Goal: Task Accomplishment & Management: Use online tool/utility

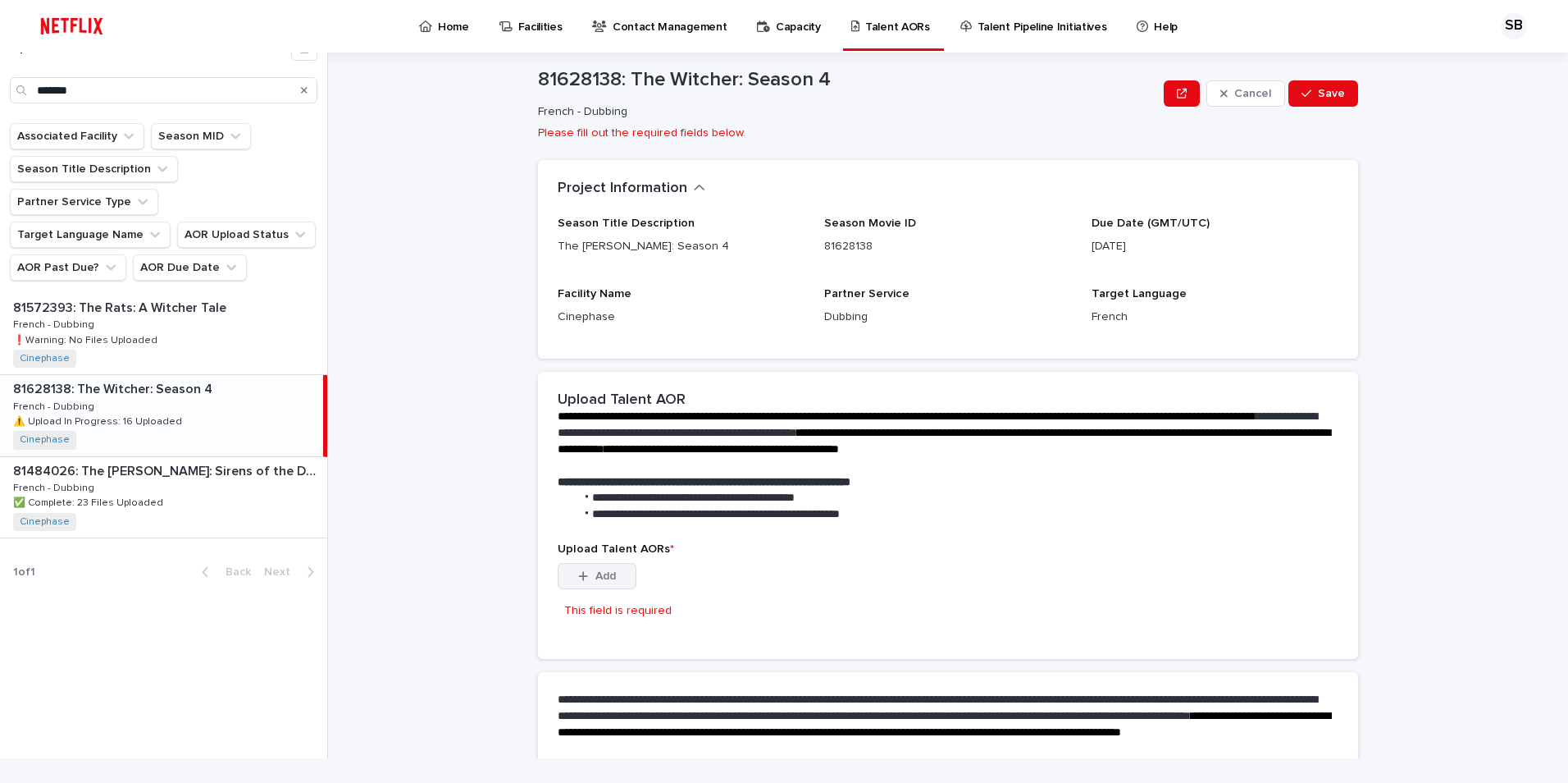
click at [596, 565] on button "Add" at bounding box center [597, 576] width 79 height 26
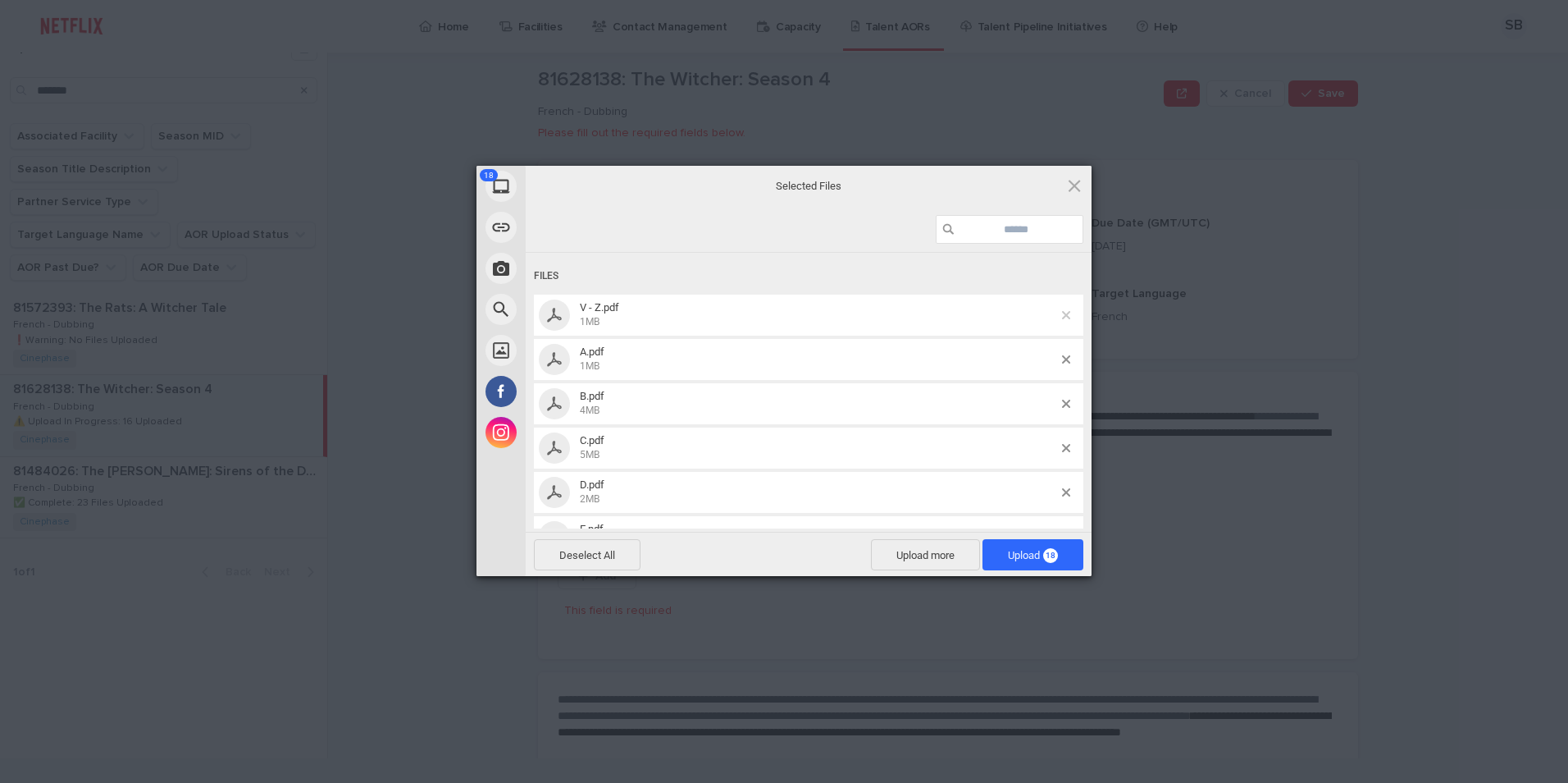
click at [1062, 314] on span at bounding box center [1066, 315] width 8 height 8
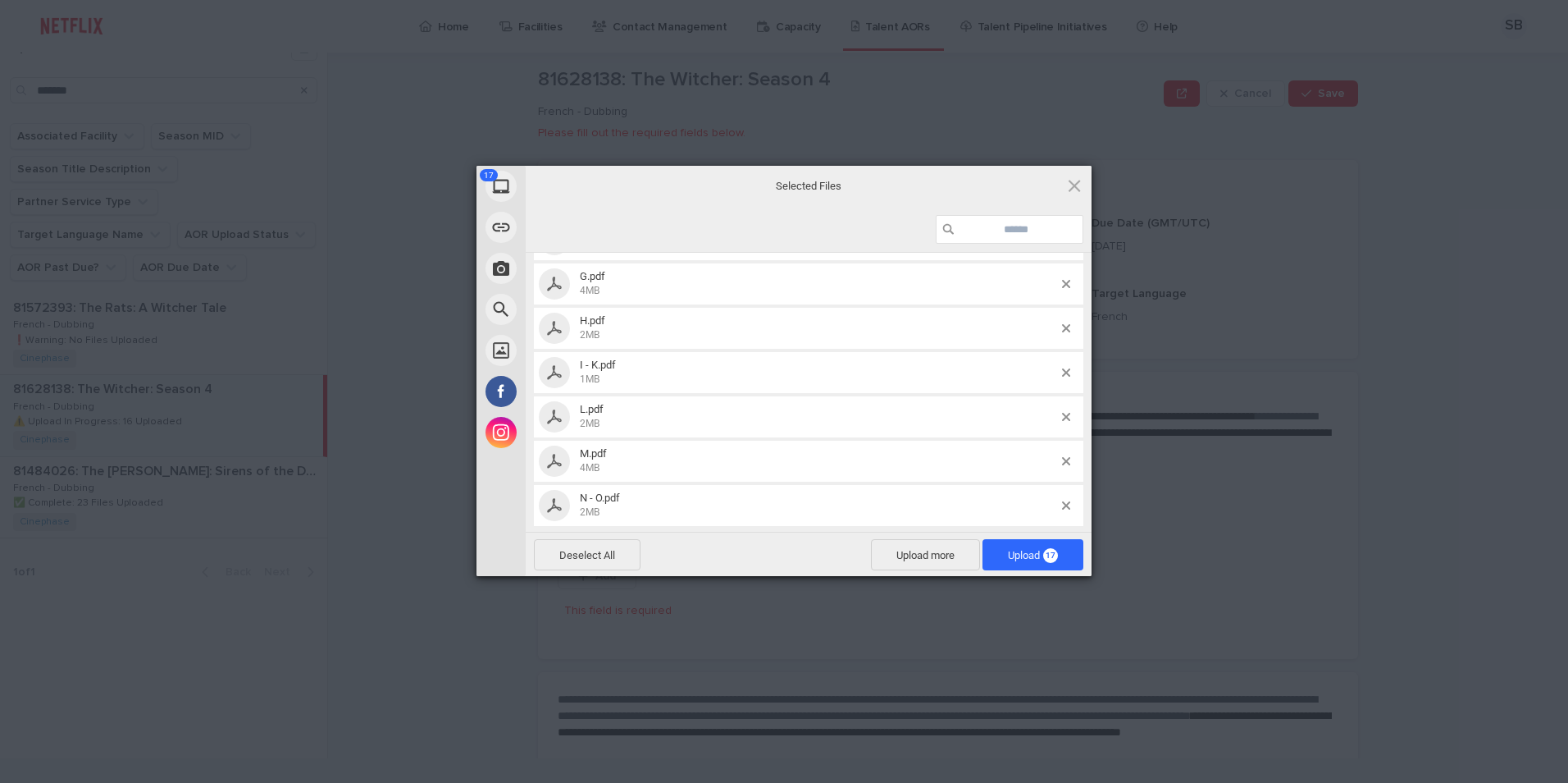
scroll to position [528, 0]
click at [1005, 543] on span "Upload 17" at bounding box center [1033, 554] width 101 height 31
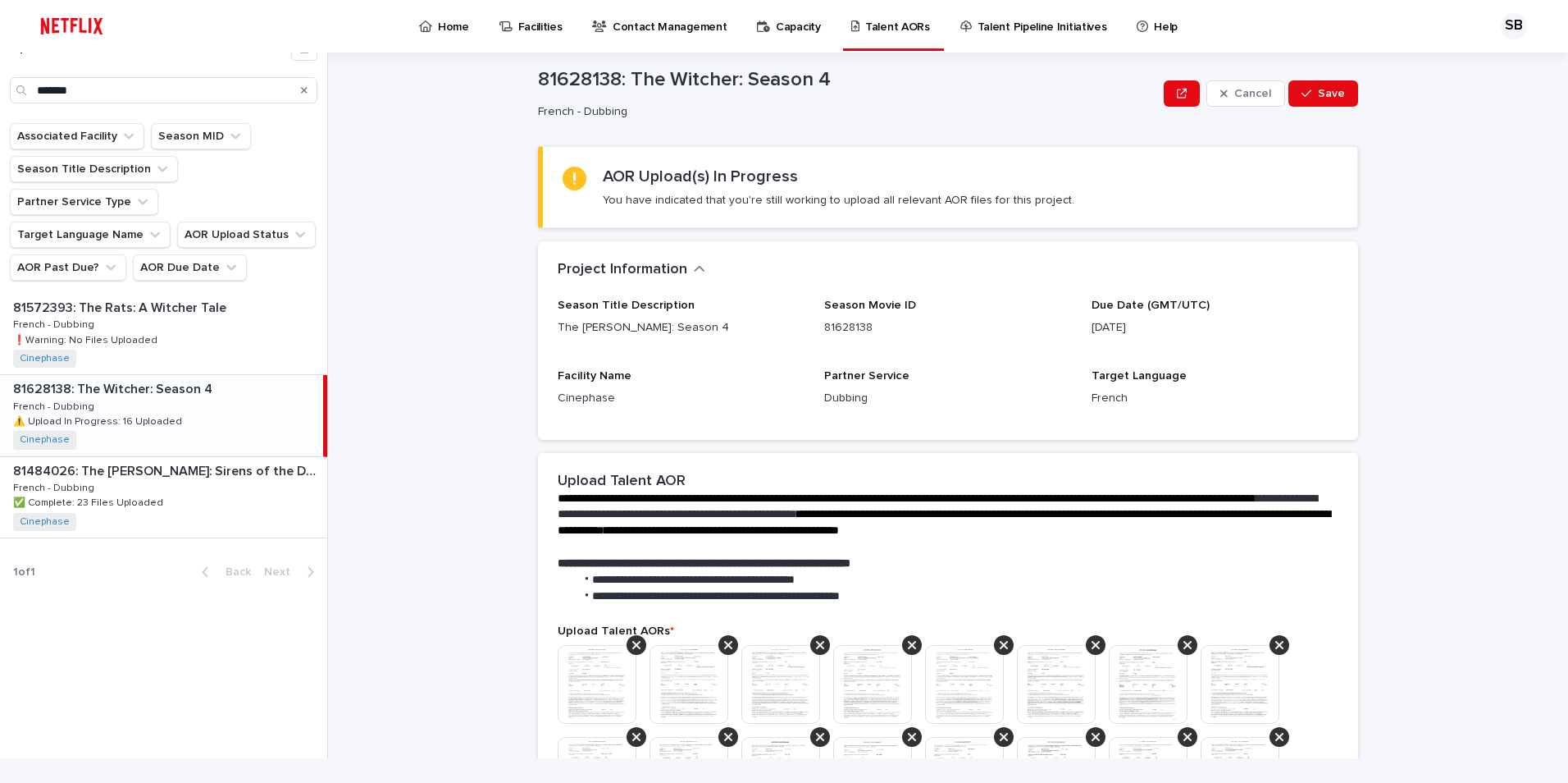
scroll to position [246, 0]
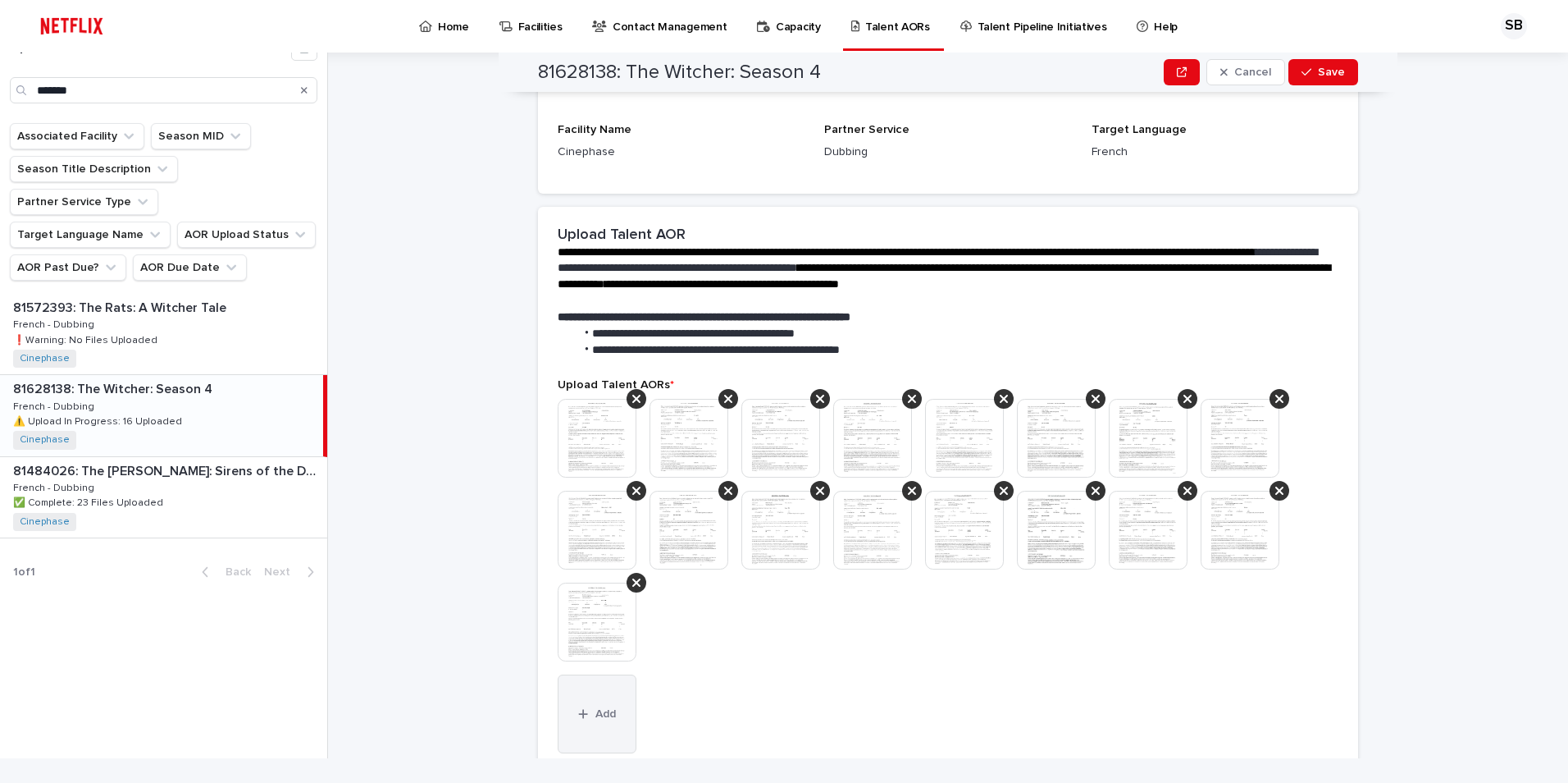
click at [595, 700] on button "Add" at bounding box center [597, 713] width 79 height 79
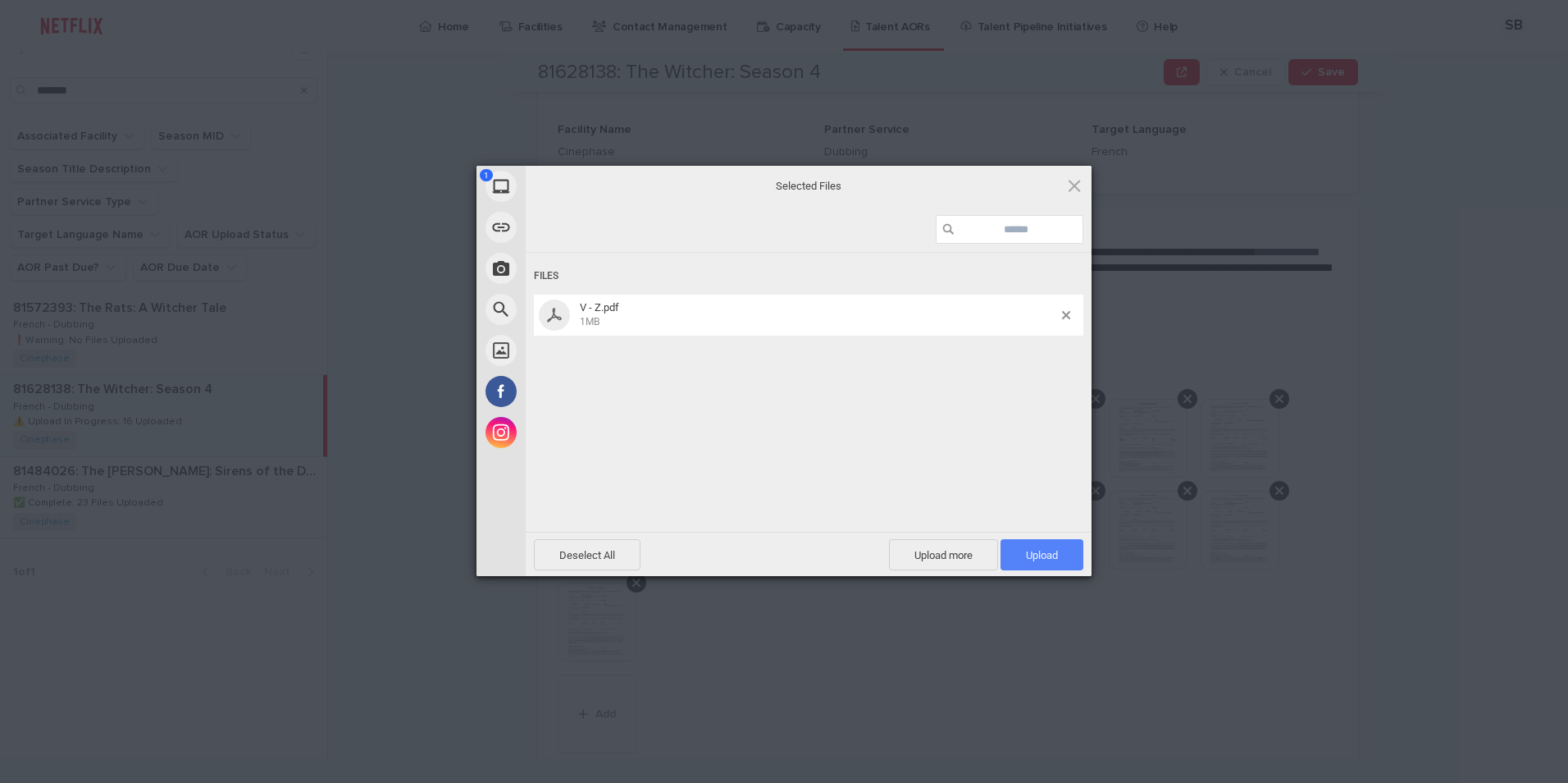
click at [1054, 544] on span "Upload 1" at bounding box center [1041, 554] width 83 height 31
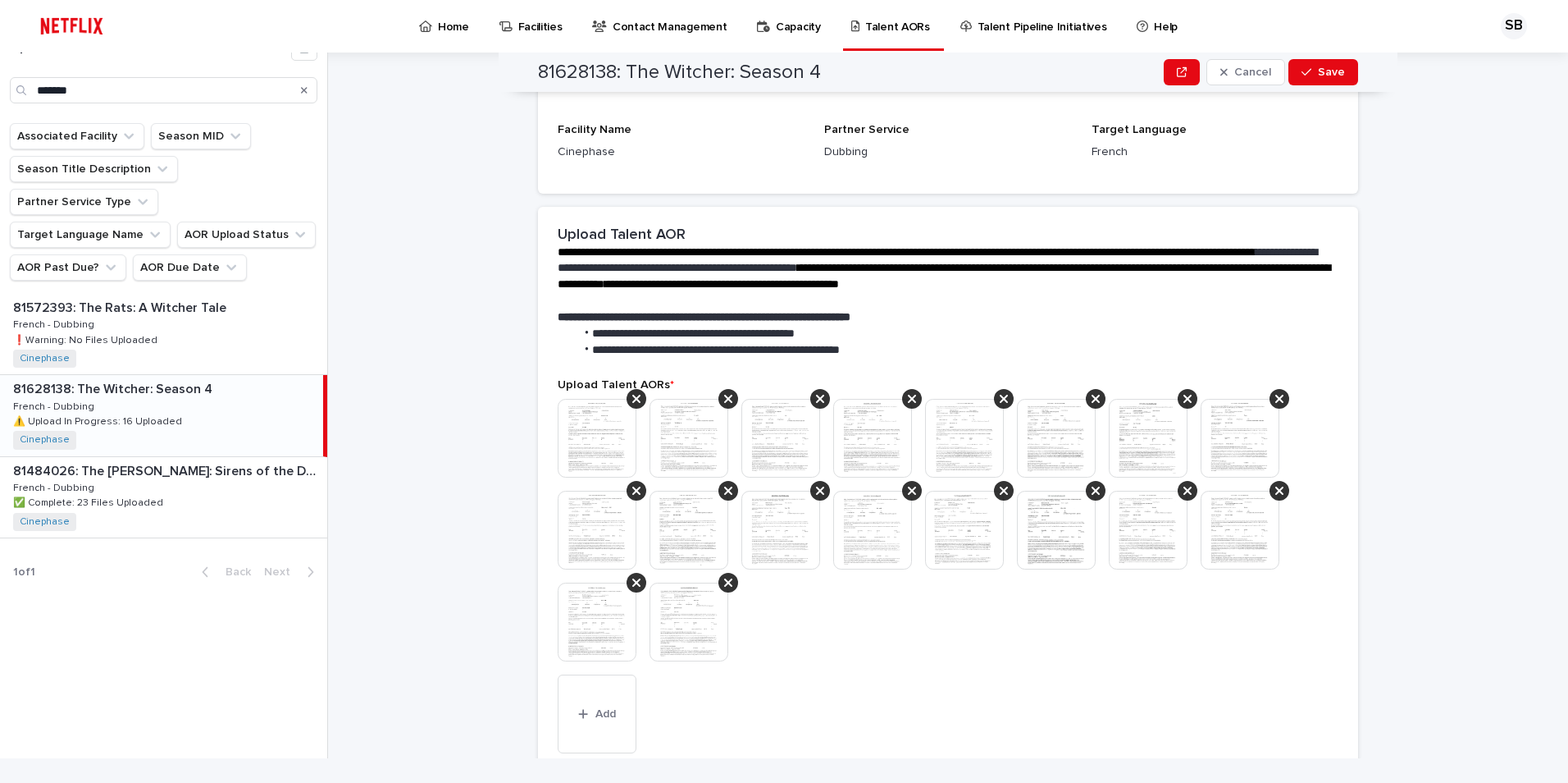
click at [684, 630] on img at bounding box center [688, 621] width 79 height 79
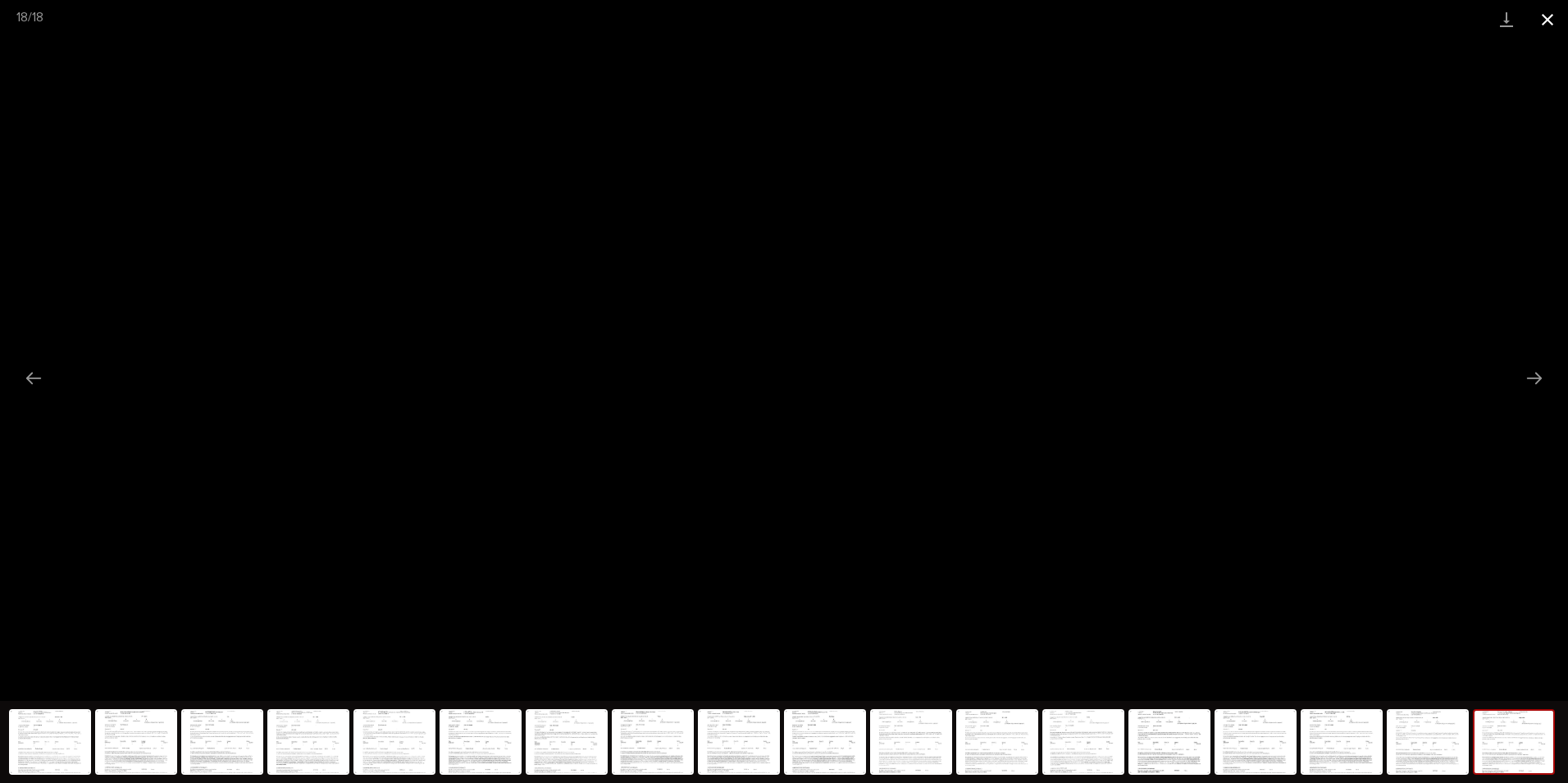
click at [1544, 21] on button "Close gallery" at bounding box center [1547, 19] width 41 height 39
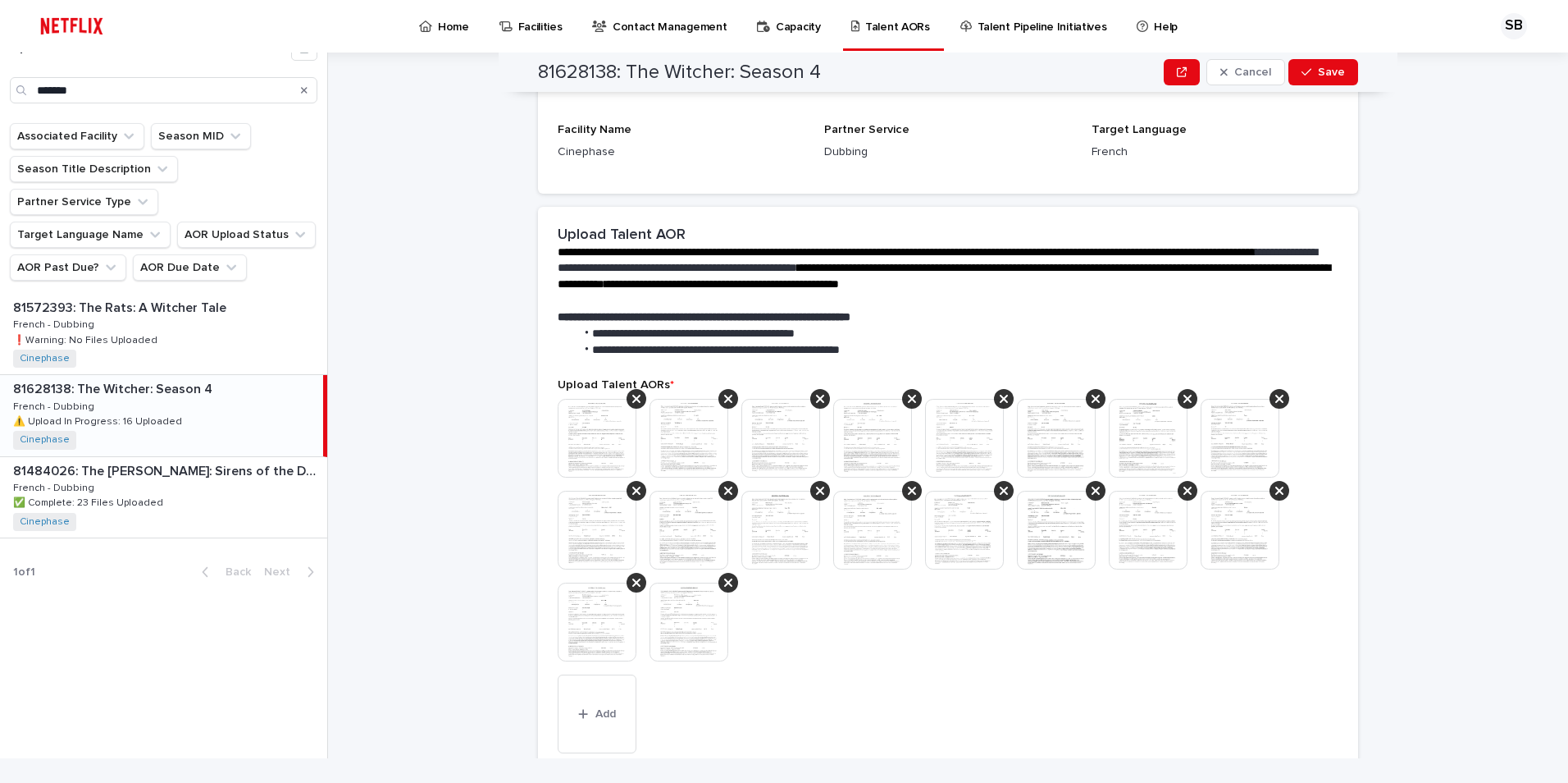
click at [577, 438] on img at bounding box center [597, 437] width 79 height 79
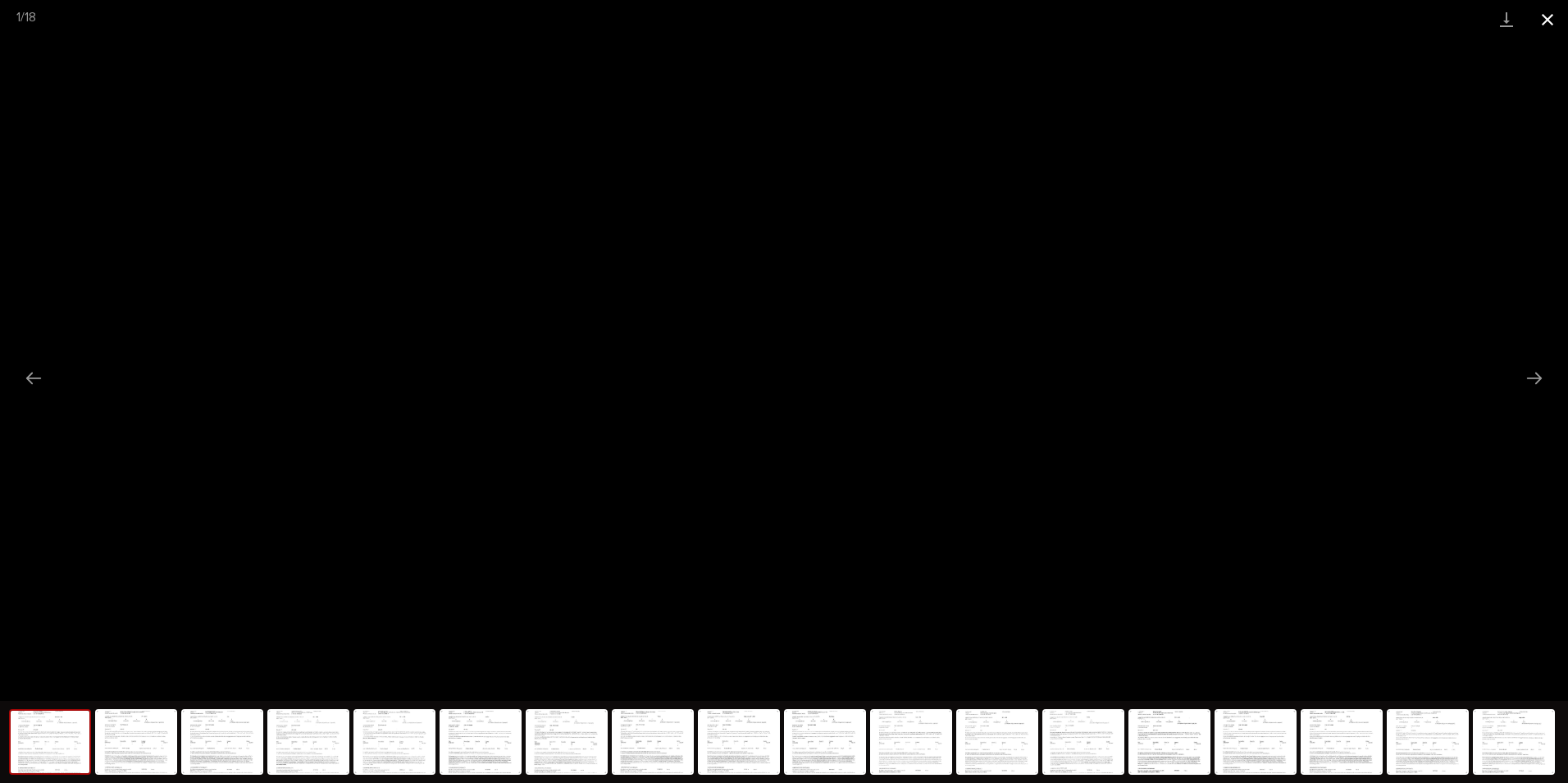
click at [1555, 11] on button "Close gallery" at bounding box center [1547, 19] width 41 height 39
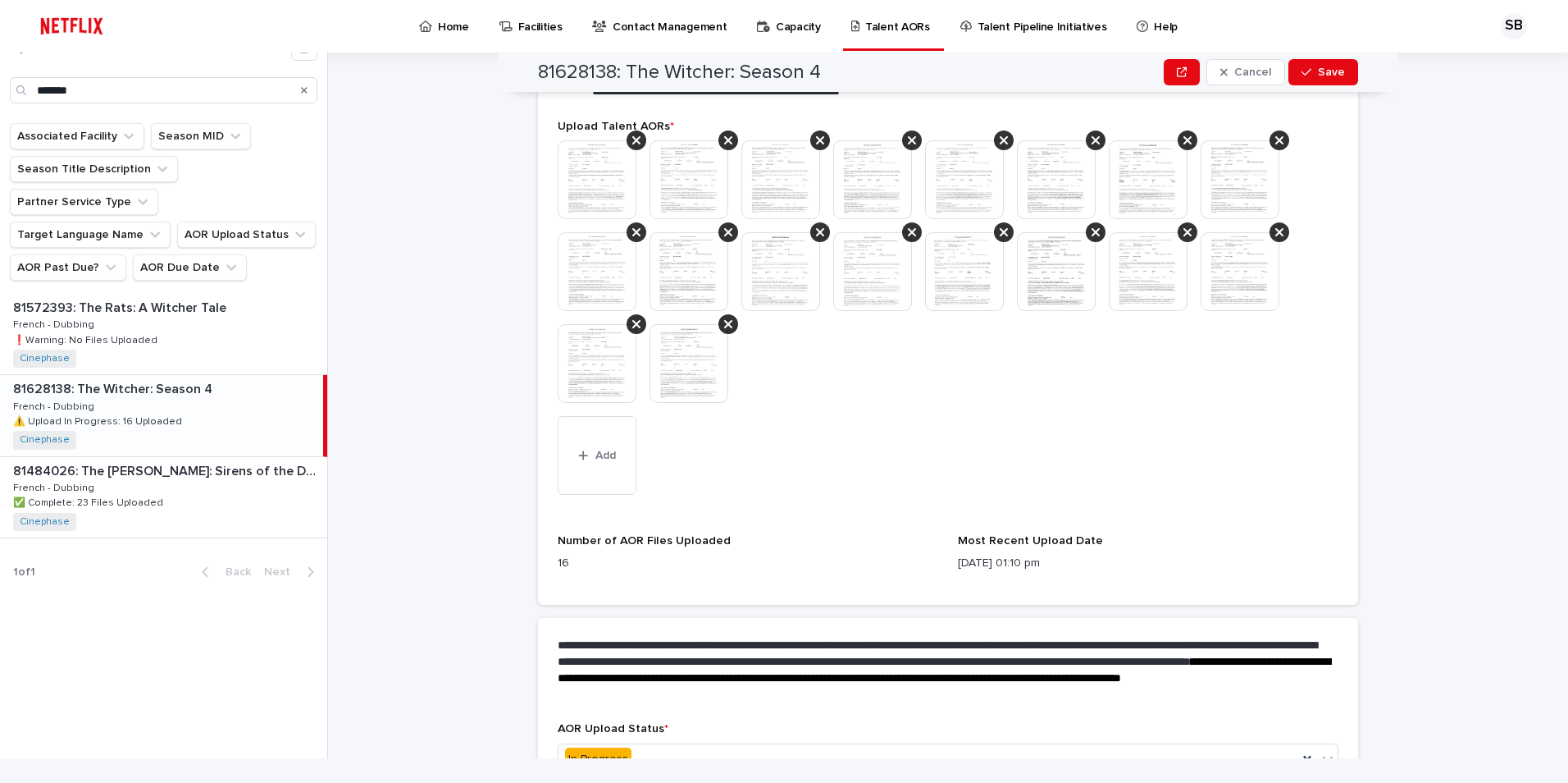
scroll to position [615, 0]
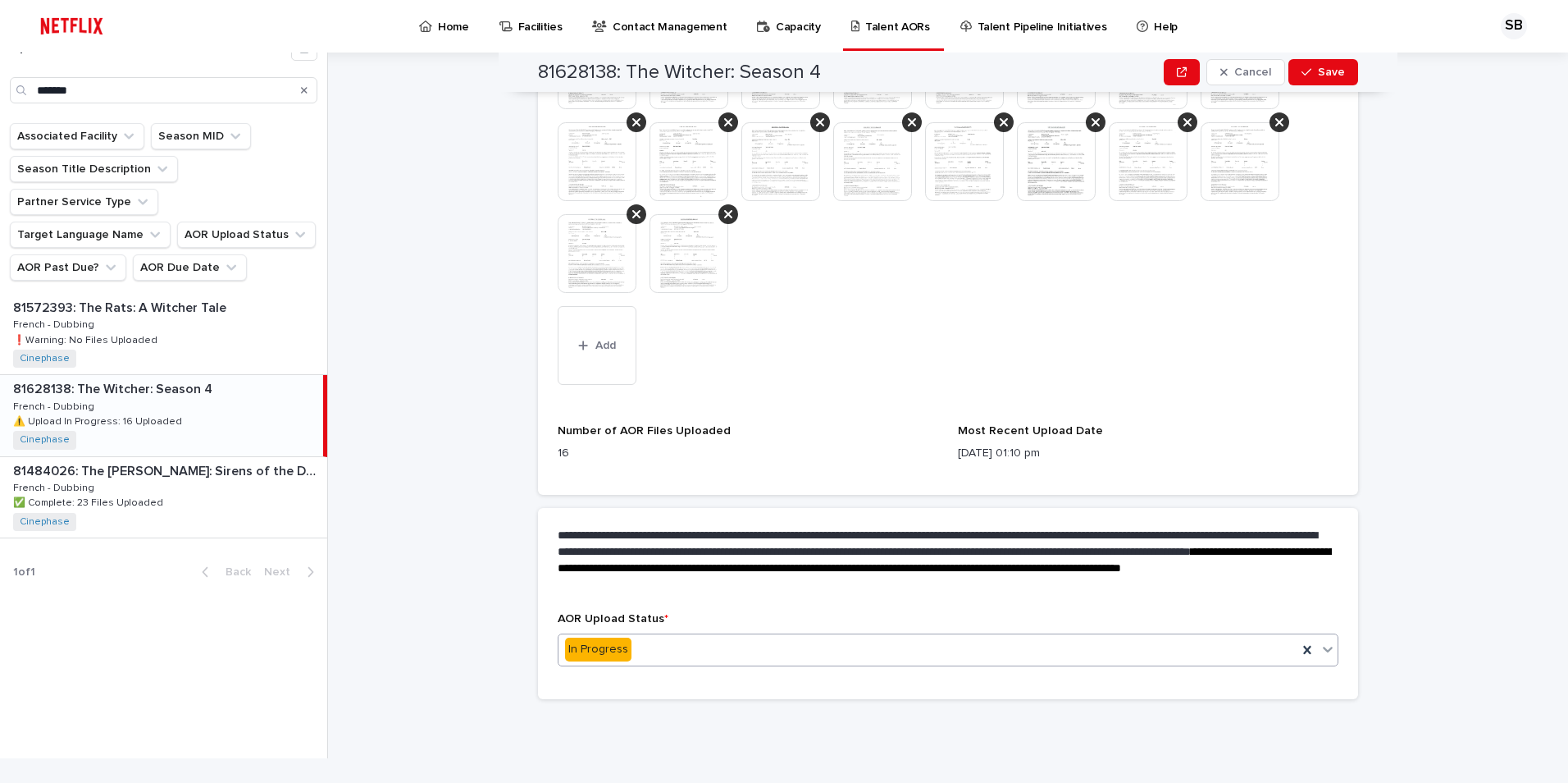
click at [661, 635] on div "In Progress" at bounding box center [948, 650] width 781 height 33
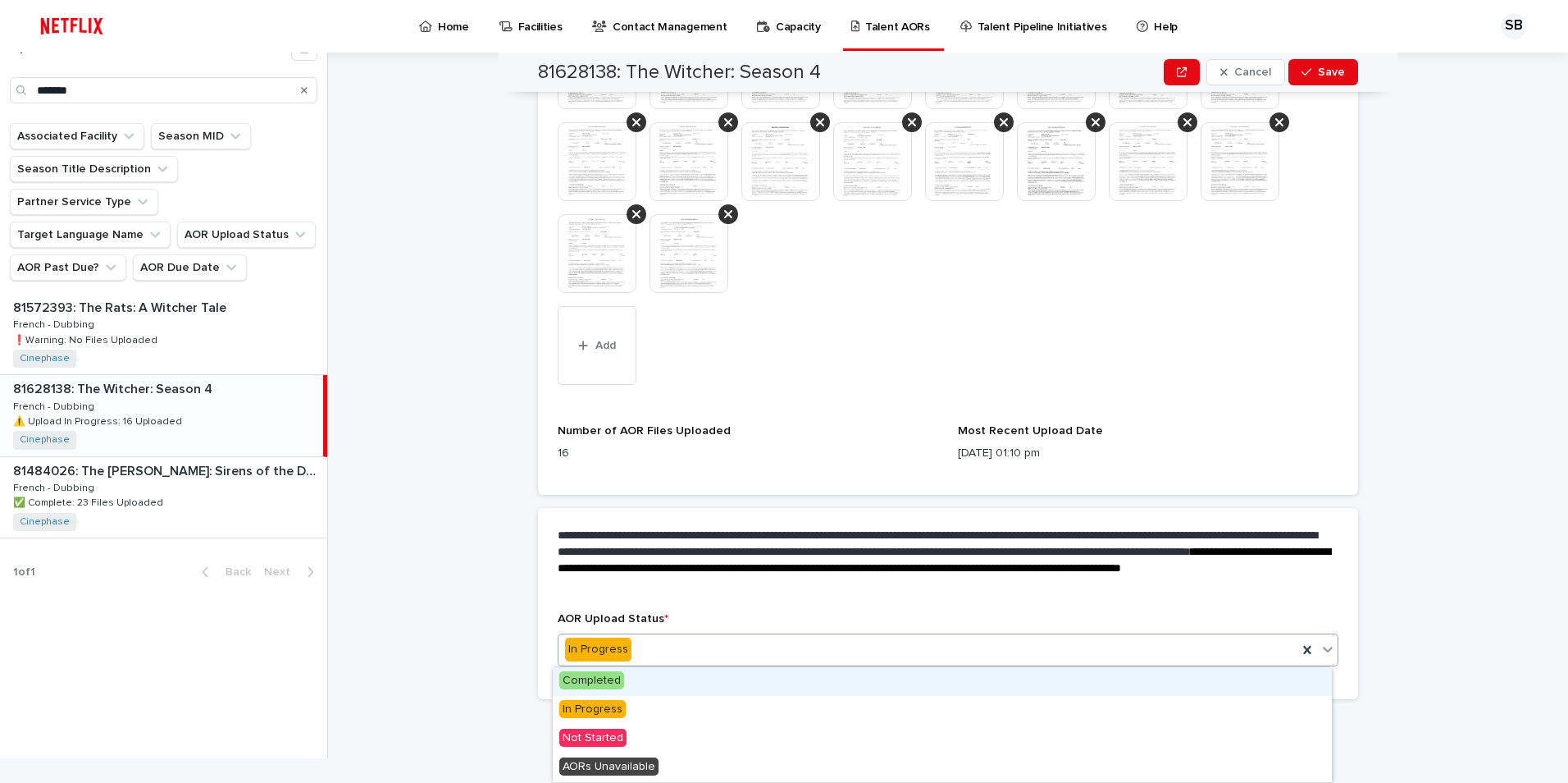
click at [610, 682] on span "Completed" at bounding box center [591, 680] width 65 height 19
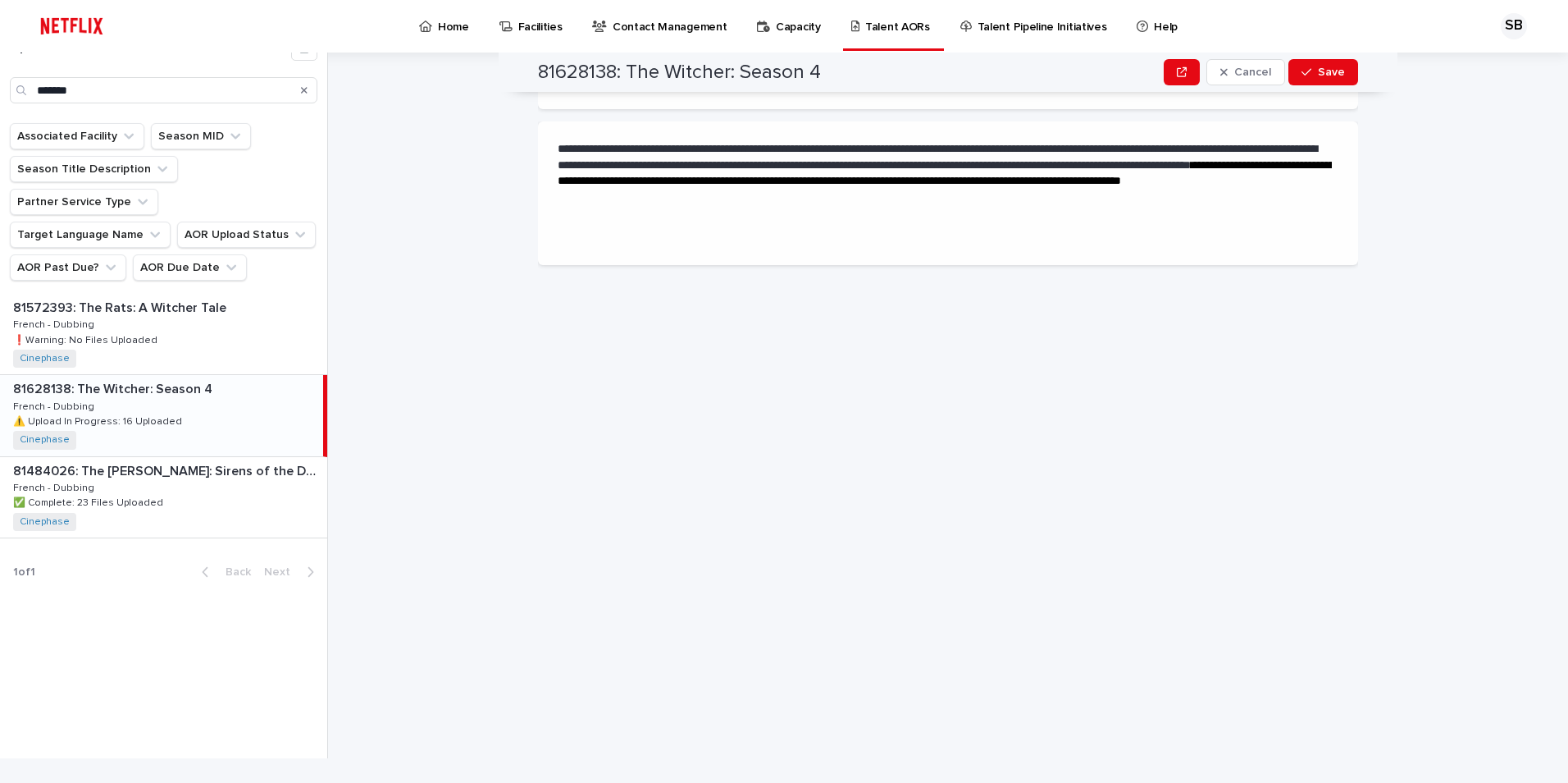
scroll to position [0, 0]
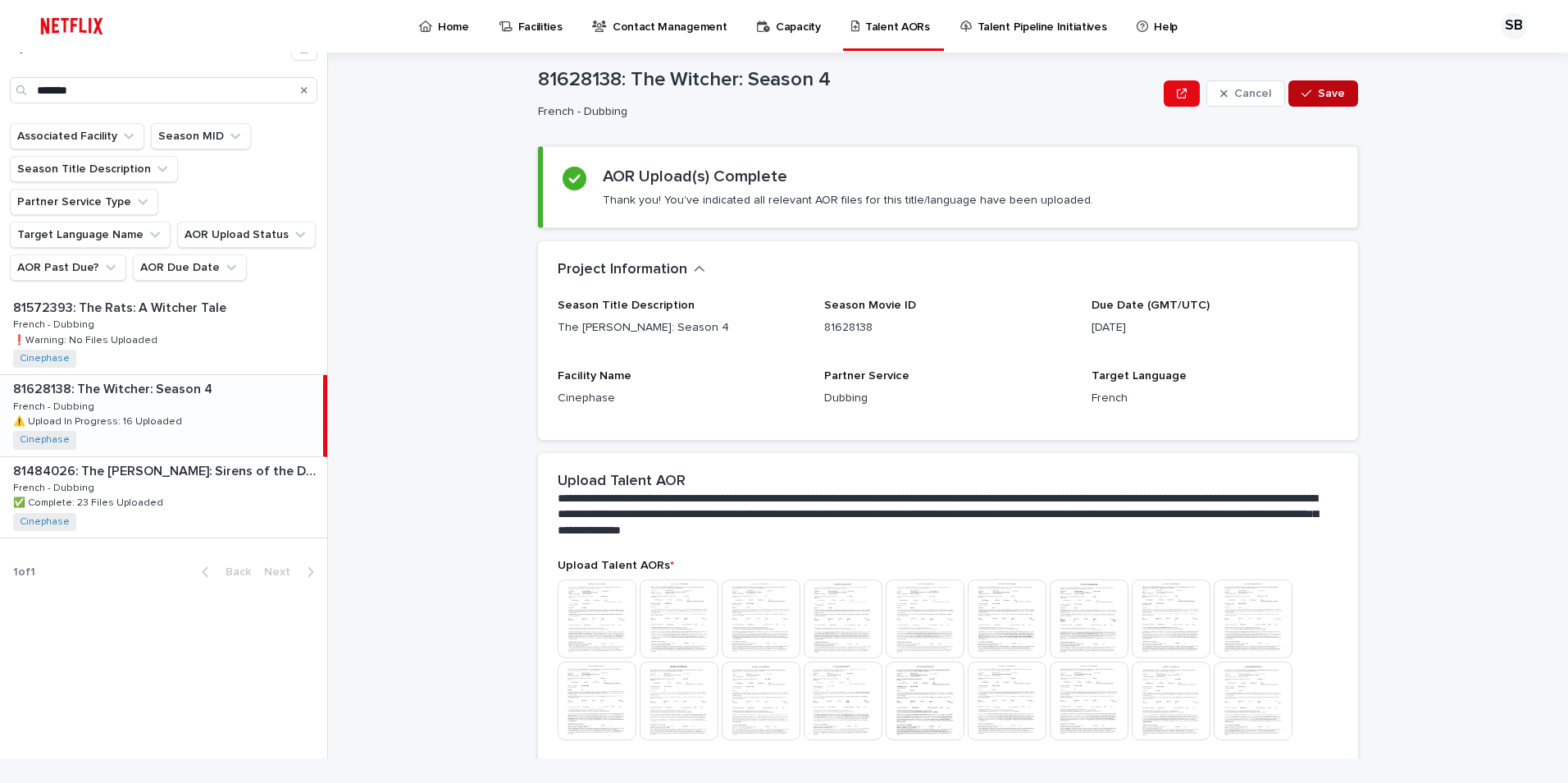
click at [1318, 97] on span "Save" at bounding box center [1331, 93] width 27 height 12
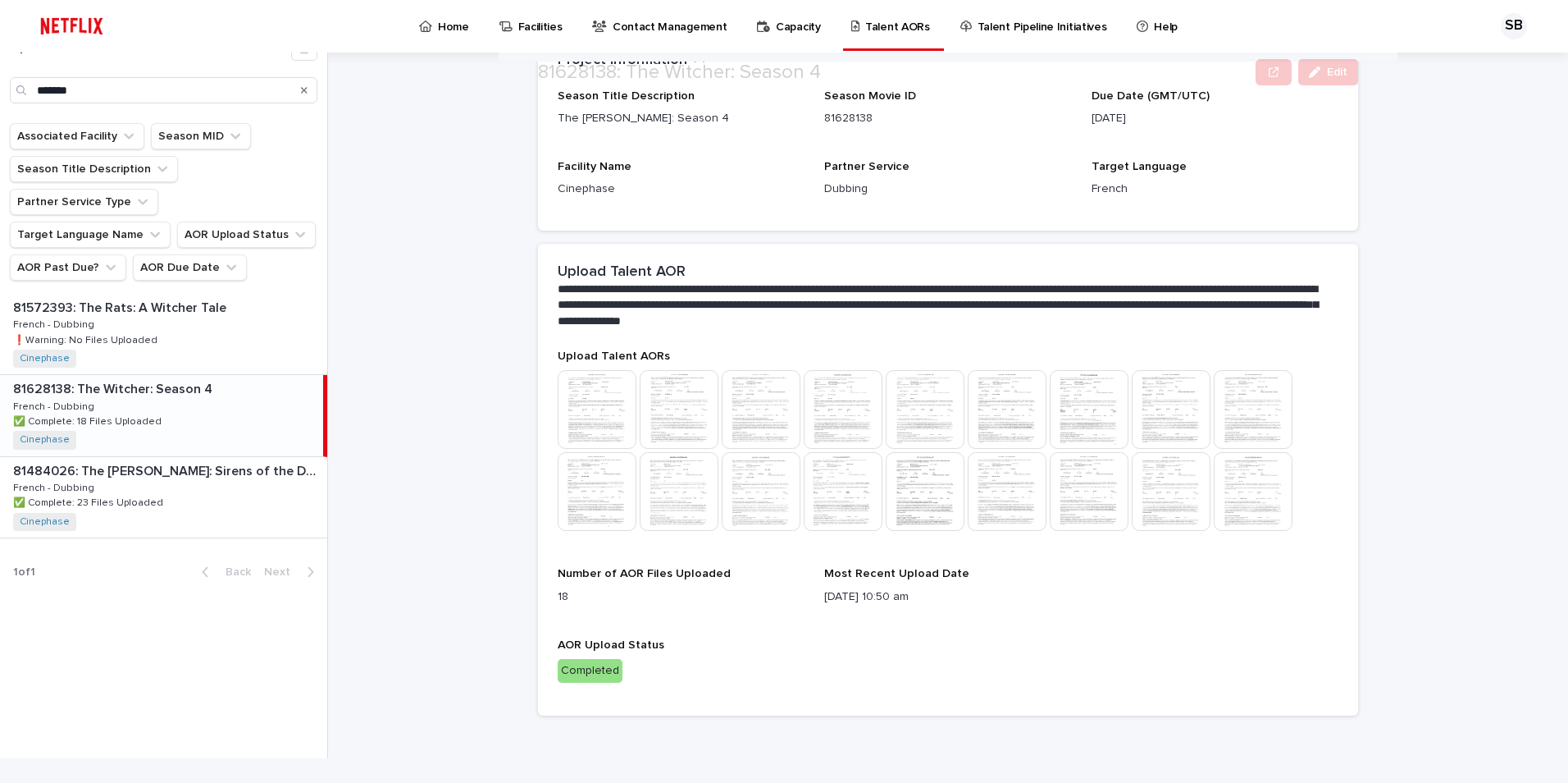
scroll to position [226, 0]
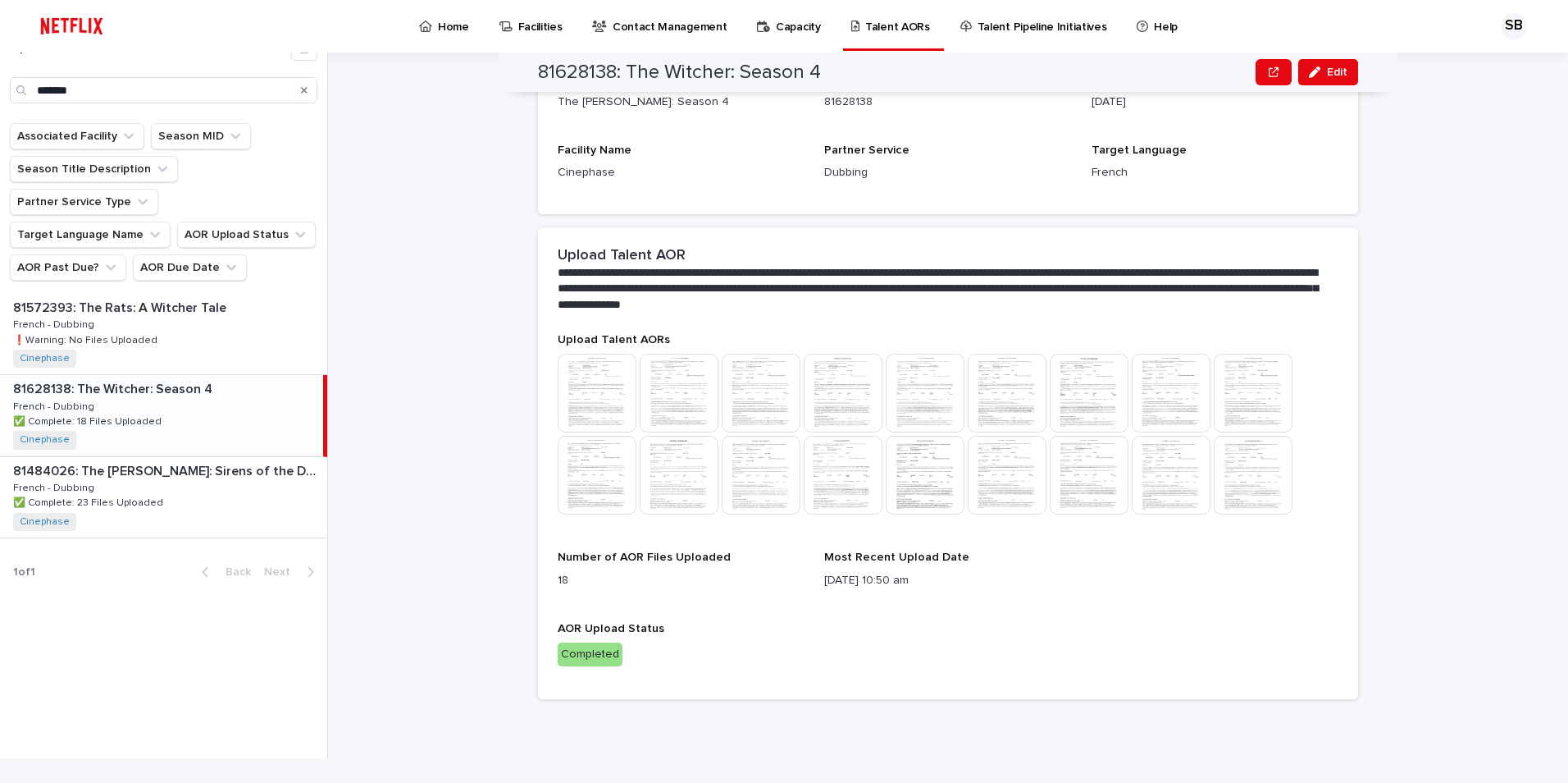
click at [587, 375] on img at bounding box center [597, 392] width 79 height 79
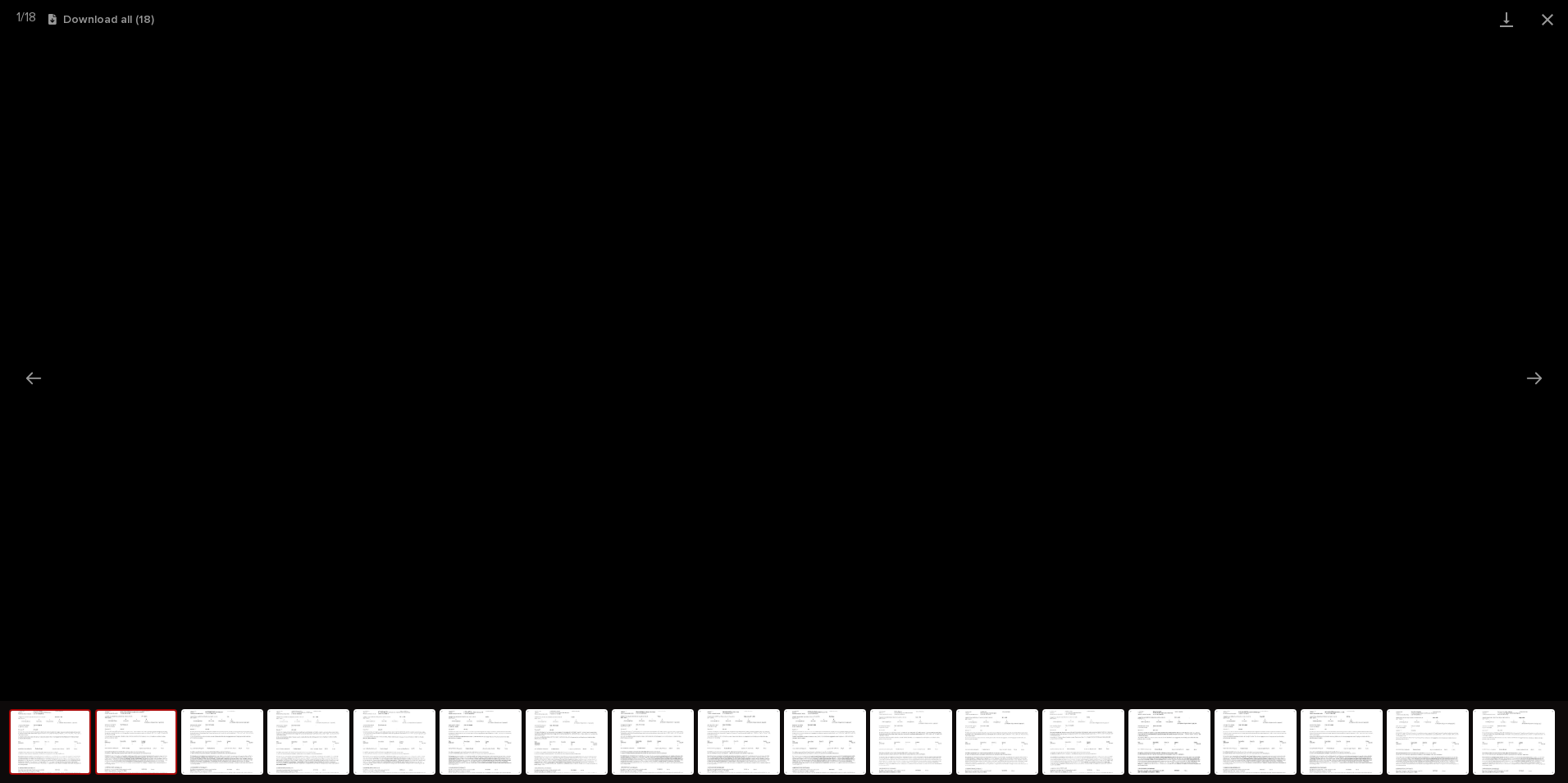
click at [161, 763] on img at bounding box center [135, 741] width 79 height 62
click at [1540, 12] on button "Close gallery" at bounding box center [1547, 19] width 41 height 39
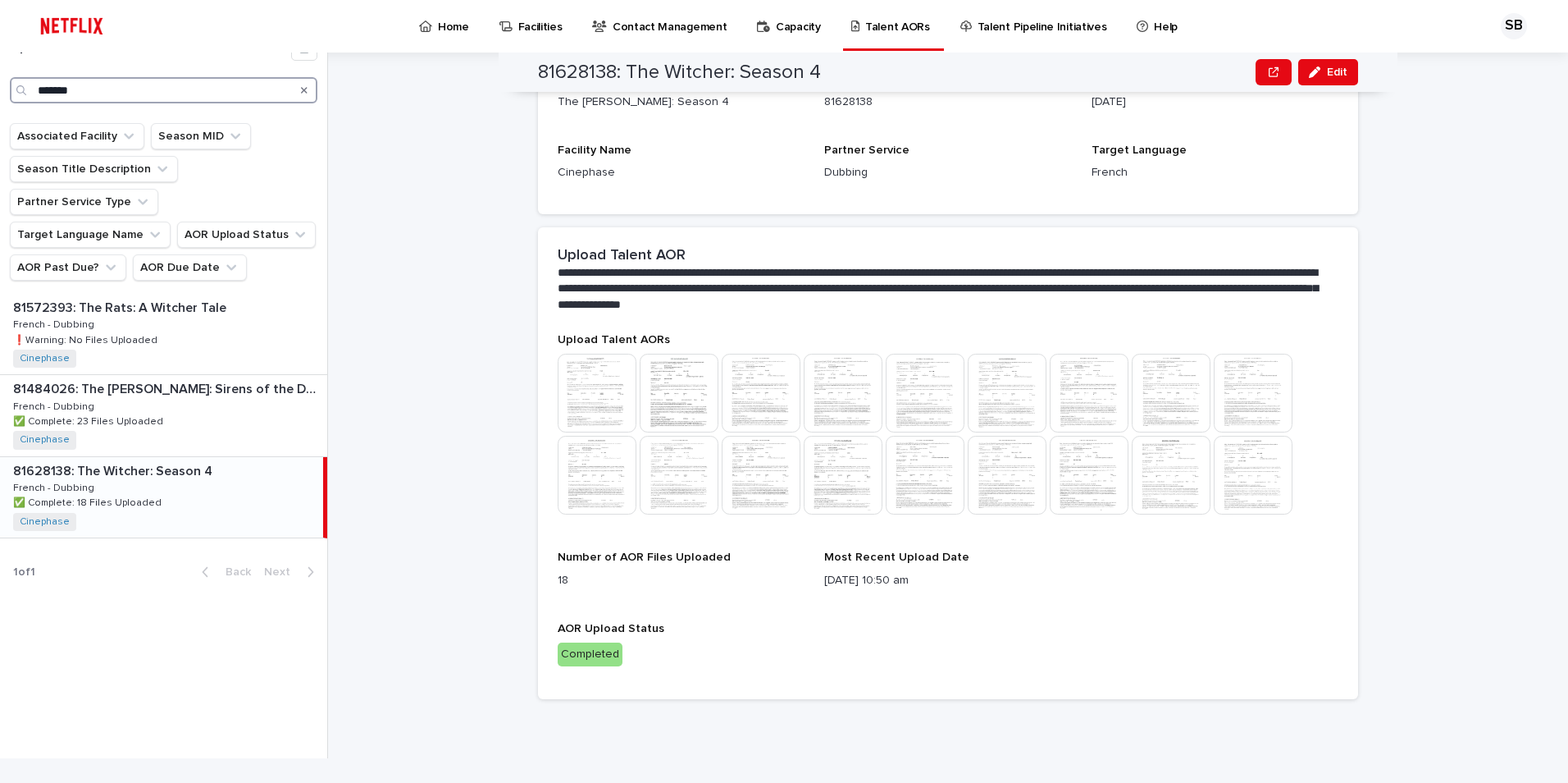
drag, startPoint x: 243, startPoint y: 101, endPoint x: -3, endPoint y: 93, distance: 246.1
click at [0, 93] on html "Home Facilities Contact Management Capacity Talent AORs Talent Pipeline Initiat…" at bounding box center [784, 392] width 1568 height 783
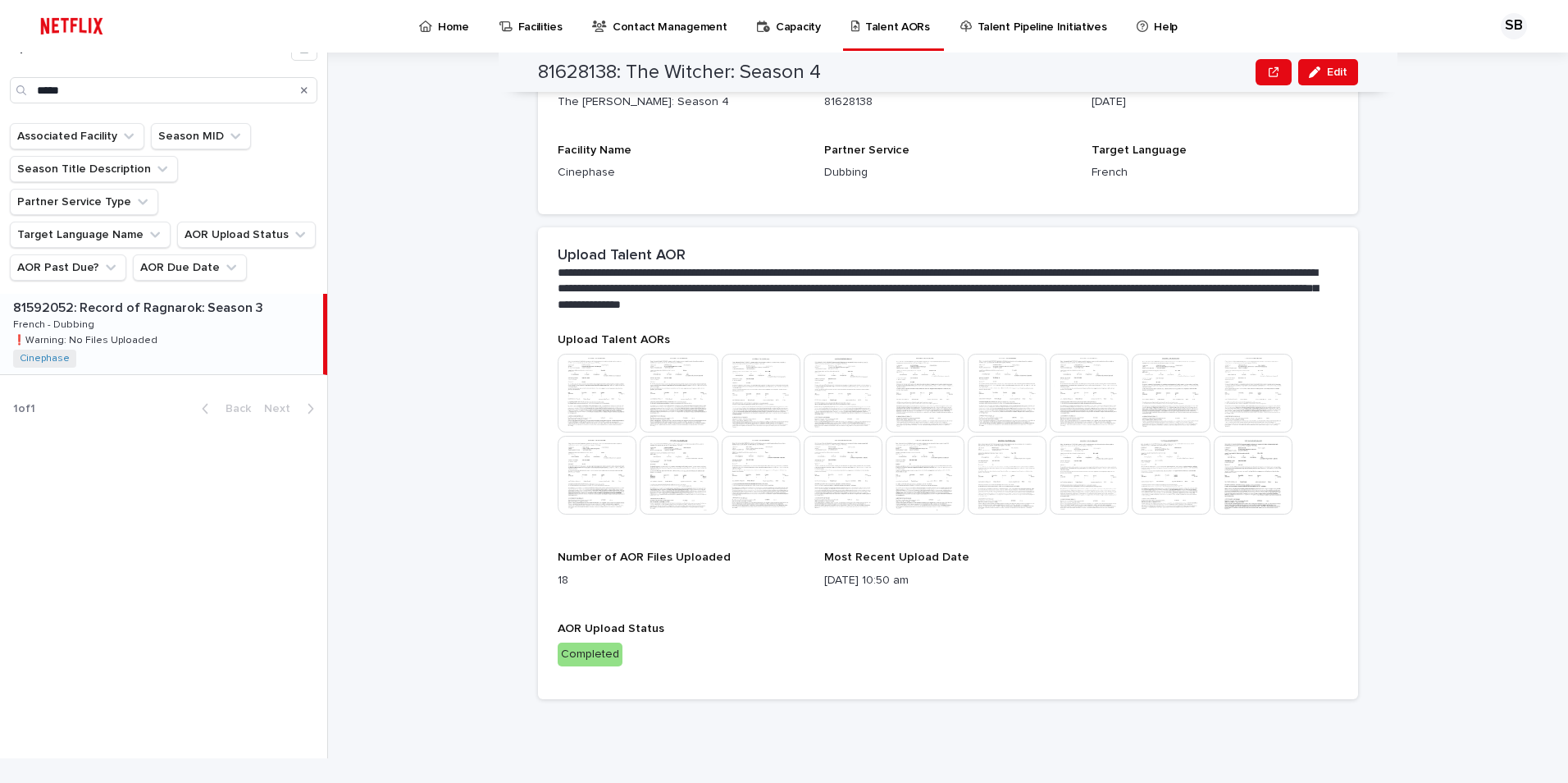
click at [149, 297] on p "81592052: Record of Ragnarok: Season 3" at bounding box center [139, 306] width 253 height 19
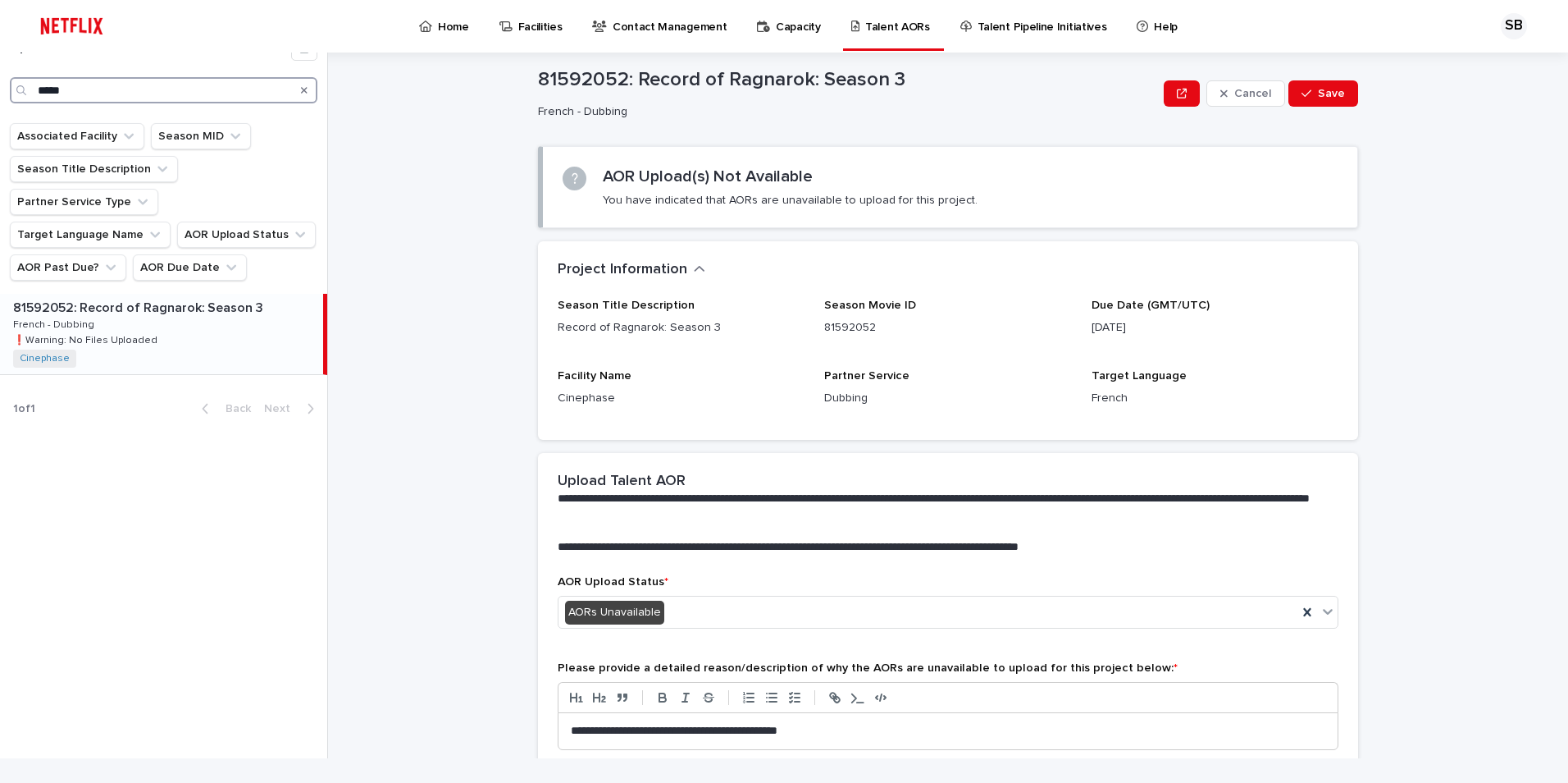
drag, startPoint x: 190, startPoint y: 93, endPoint x: 28, endPoint y: 81, distance: 162.4
click at [28, 81] on div "*****" at bounding box center [164, 90] width 308 height 26
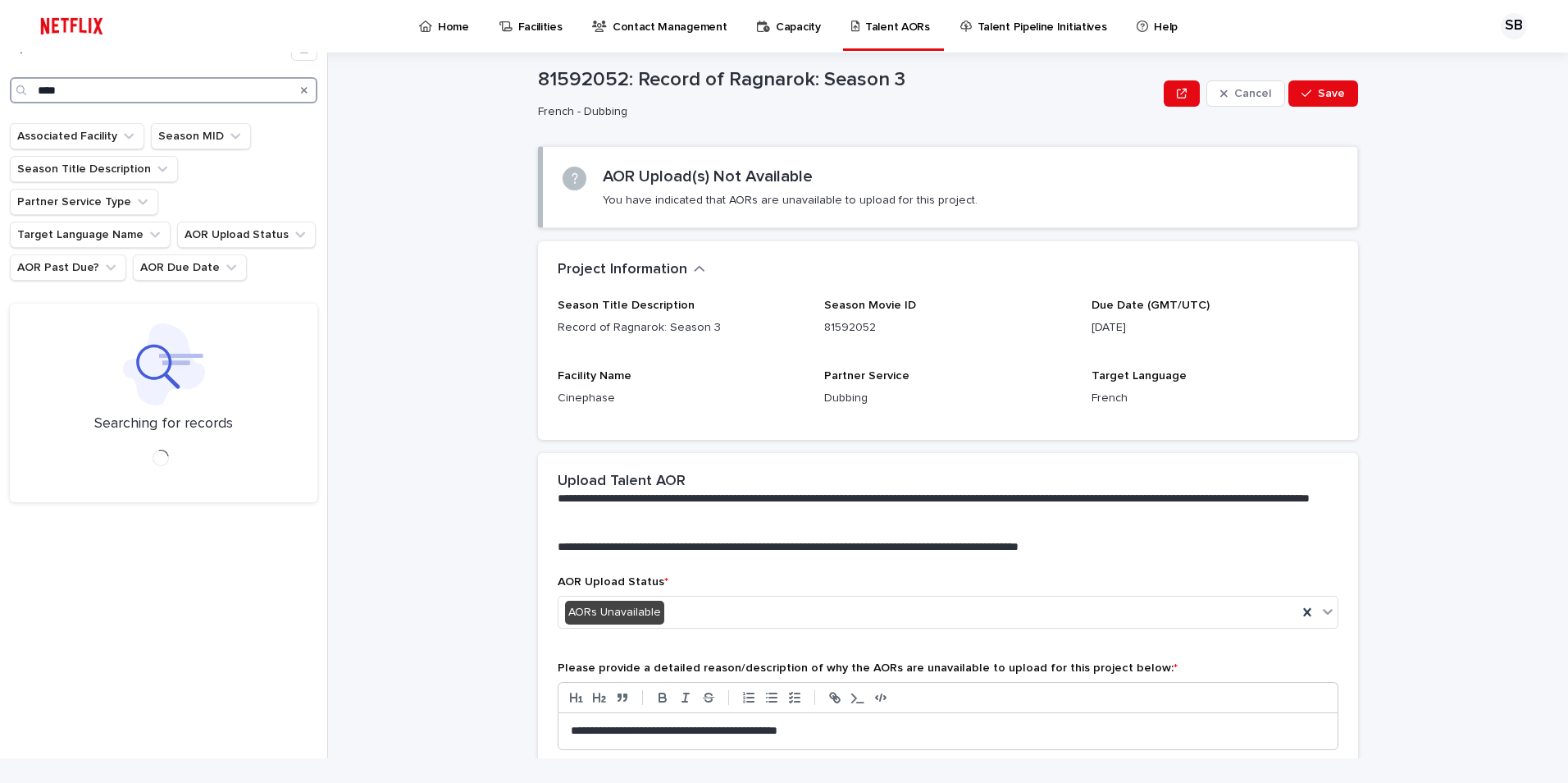
type input "****"
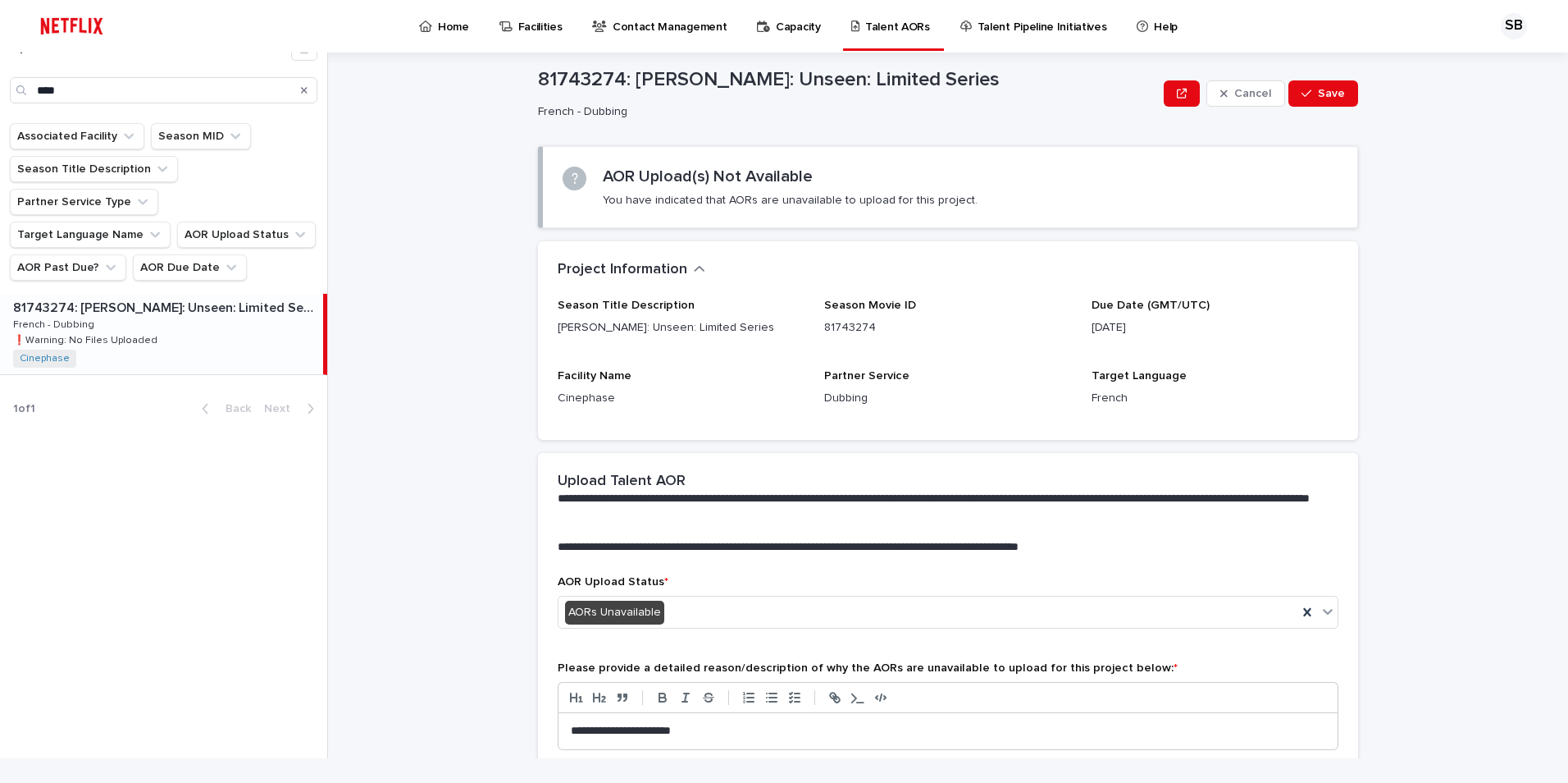
click at [159, 294] on div "81743274: [PERSON_NAME]: Unseen: Limited Series 81743274: [PERSON_NAME]: Unseen…" at bounding box center [162, 334] width 323 height 81
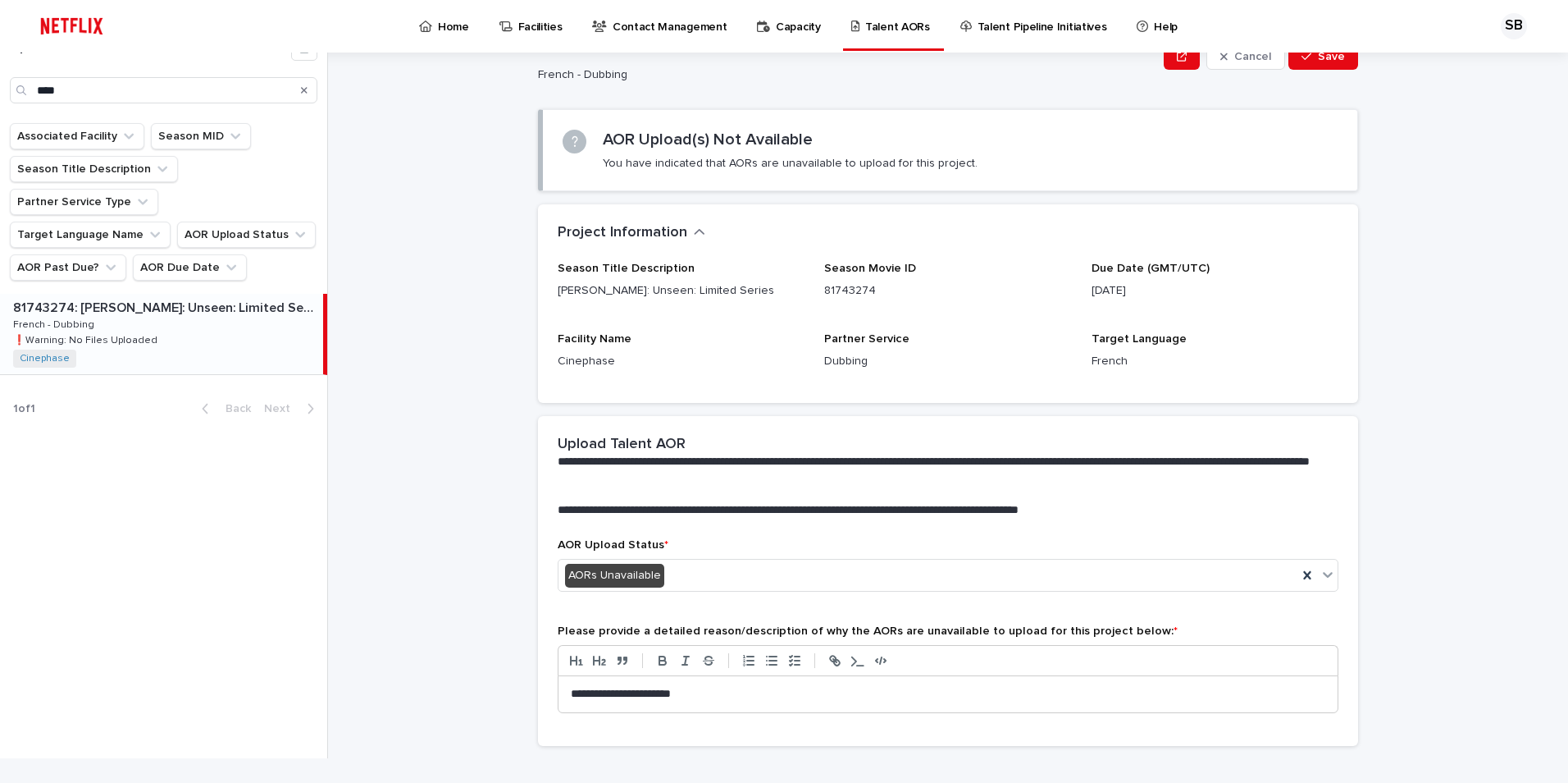
scroll to position [85, 0]
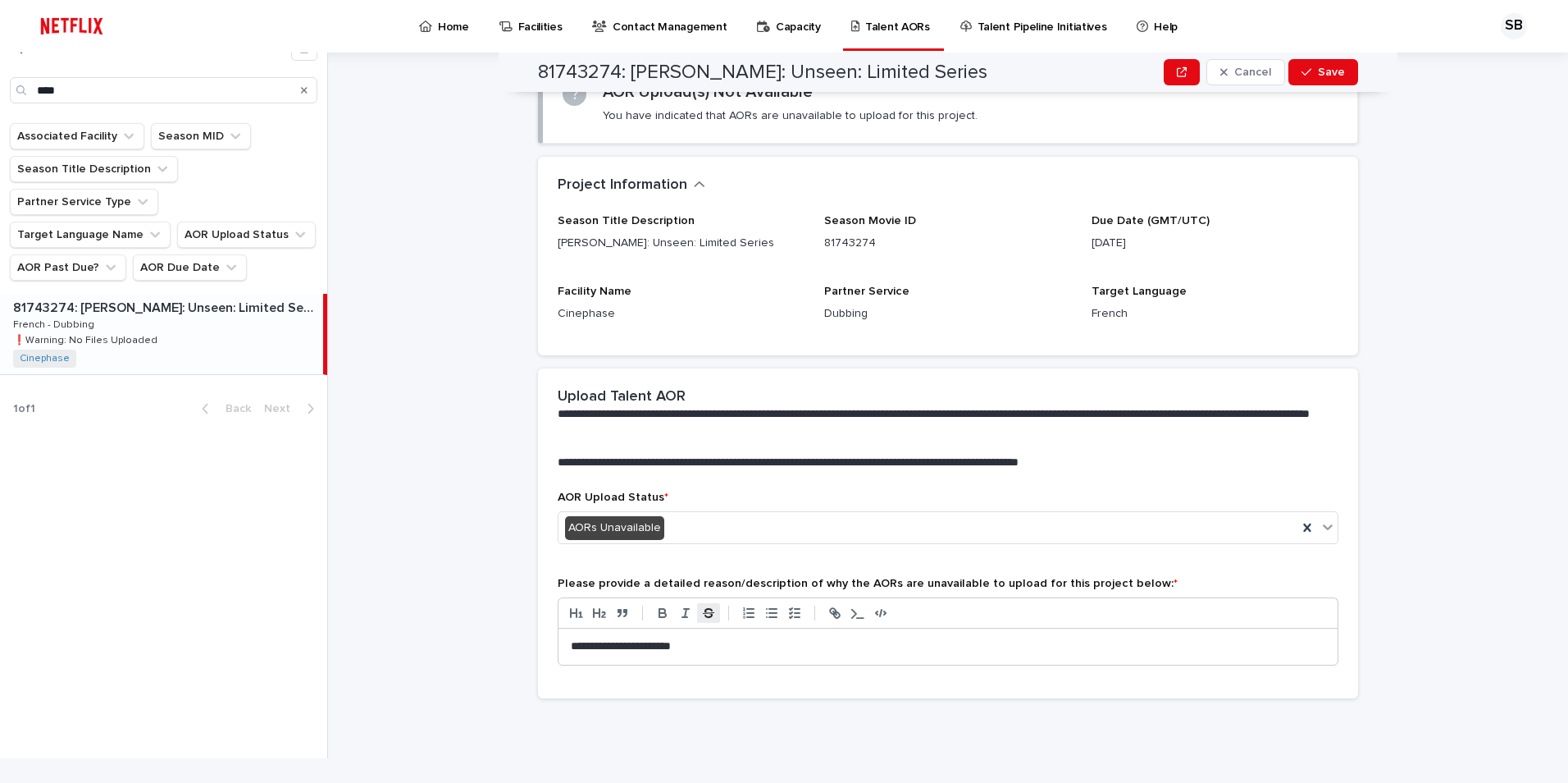
drag, startPoint x: 705, startPoint y: 653, endPoint x: 708, endPoint y: 604, distance: 49.1
click at [696, 653] on p "**********" at bounding box center [947, 646] width 754 height 17
click at [730, 529] on div "AORs Unavailable" at bounding box center [928, 528] width 739 height 27
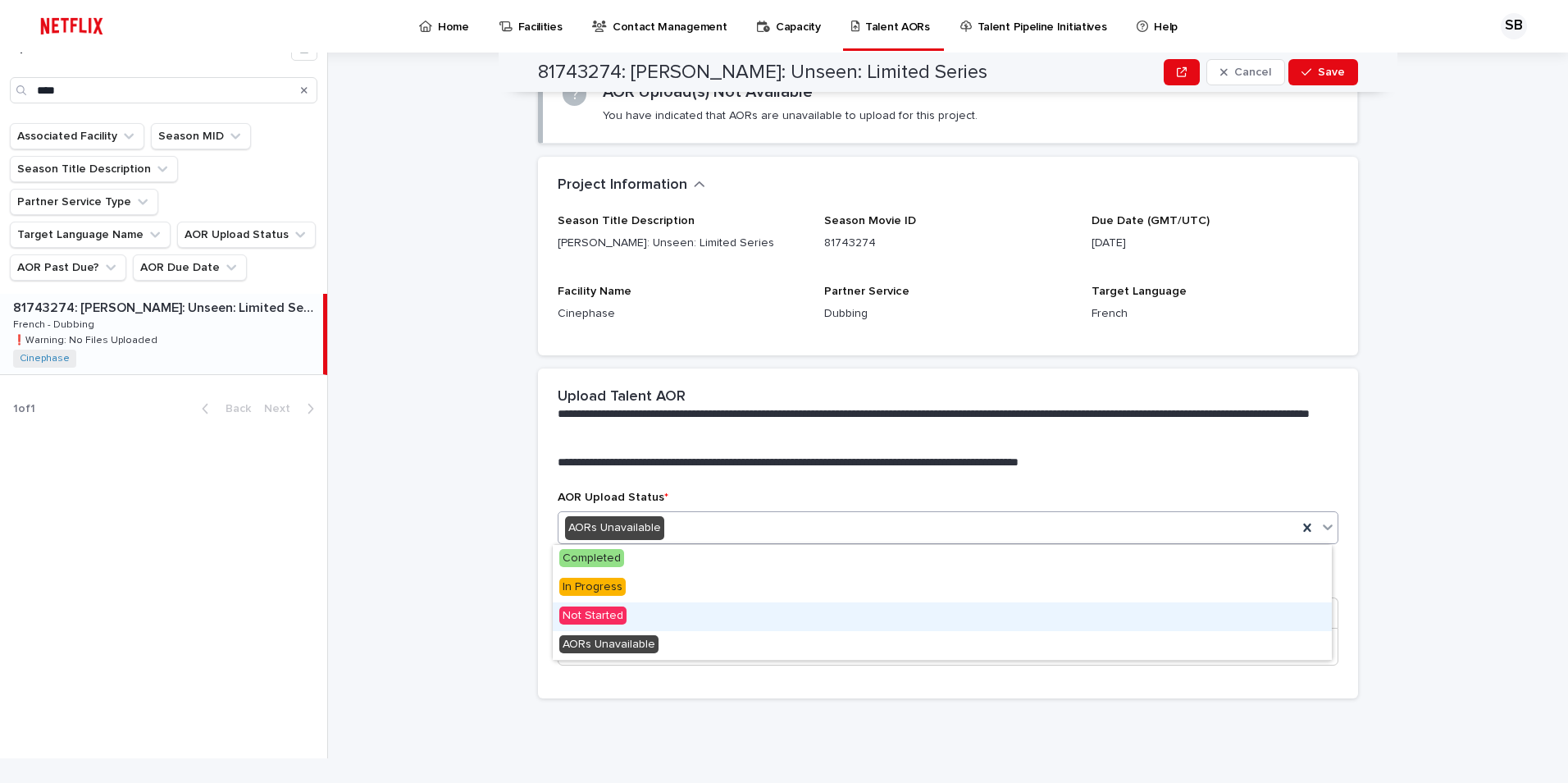
click at [626, 613] on div "Not Started" at bounding box center [942, 615] width 779 height 28
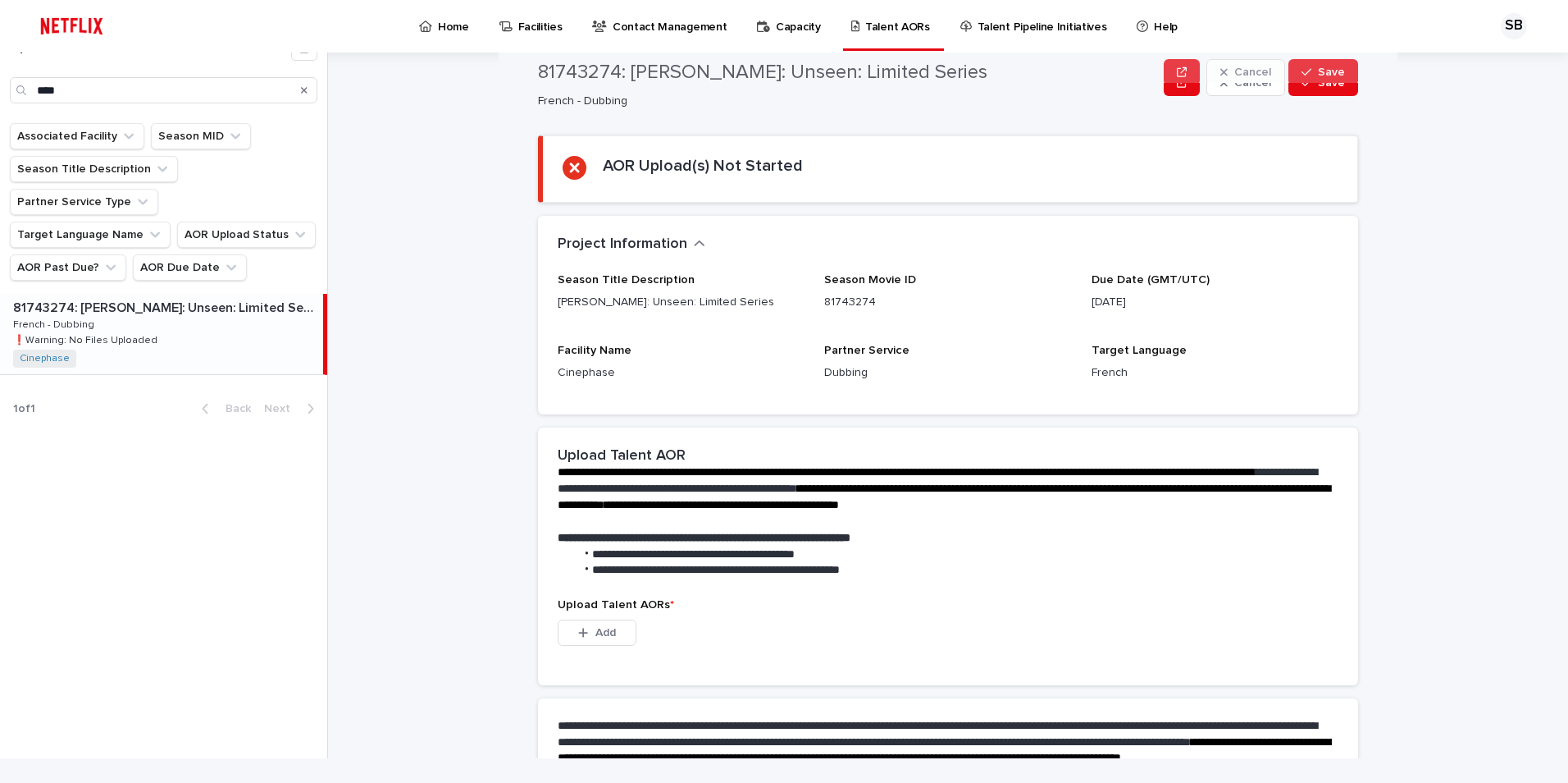
scroll to position [0, 0]
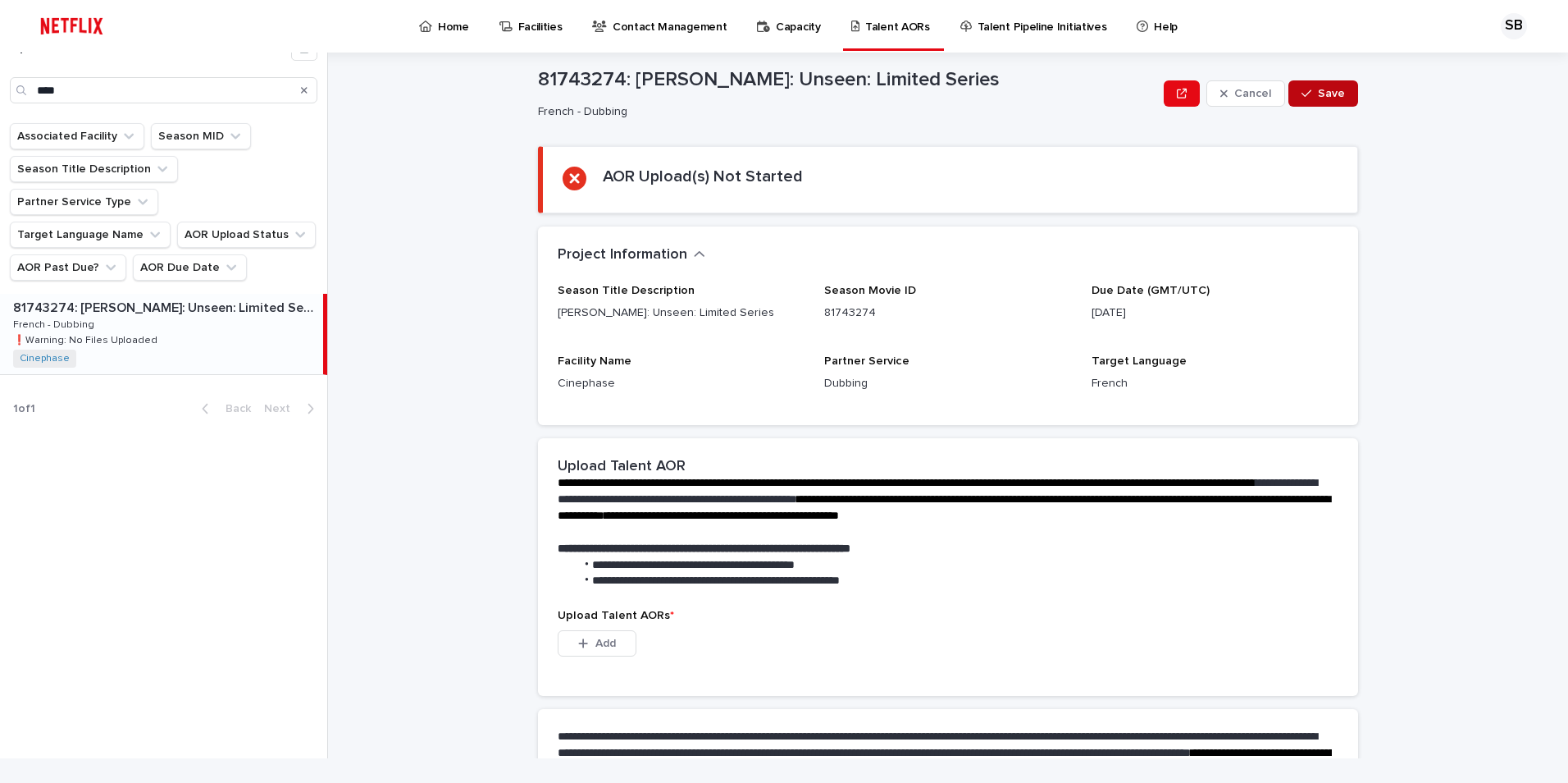
click at [1319, 93] on span "Save" at bounding box center [1331, 93] width 27 height 12
